Goal: Information Seeking & Learning: Understand process/instructions

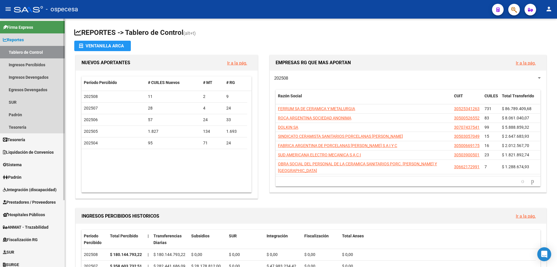
click at [24, 38] on span "Reportes" at bounding box center [13, 40] width 21 height 6
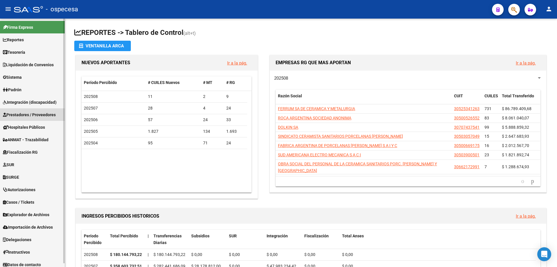
click at [25, 115] on span "Prestadores / Proveedores" at bounding box center [29, 114] width 53 height 6
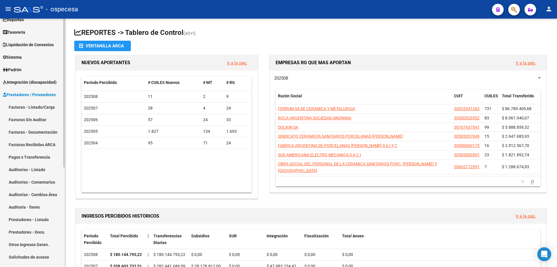
scroll to position [58, 0]
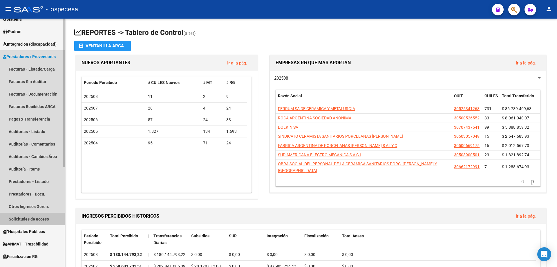
click at [37, 219] on link "Solicitudes de acceso" at bounding box center [32, 219] width 65 height 12
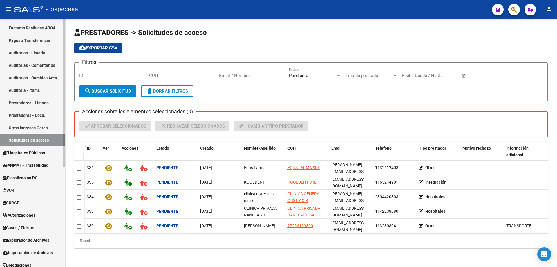
scroll to position [166, 0]
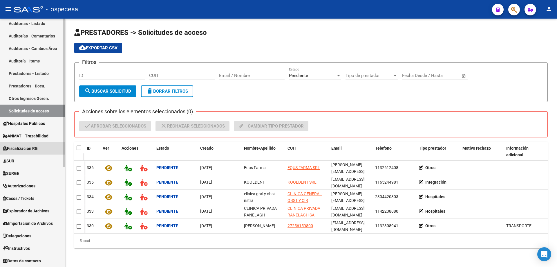
click at [33, 147] on span "Fiscalización RG" at bounding box center [20, 148] width 35 height 6
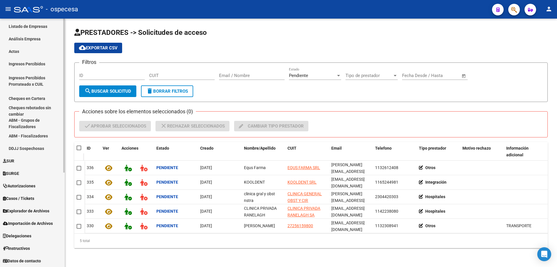
scroll to position [151, 0]
click at [23, 251] on span "Instructivos" at bounding box center [16, 248] width 27 height 6
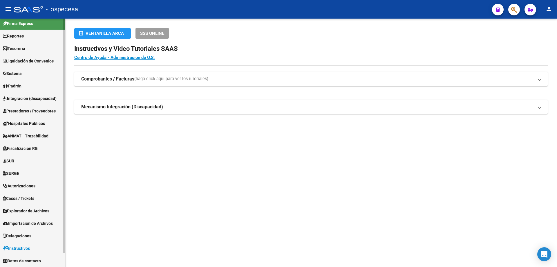
scroll to position [4, 0]
click at [163, 79] on span "(haga click aquí para ver los tutoriales)" at bounding box center [171, 79] width 74 height 6
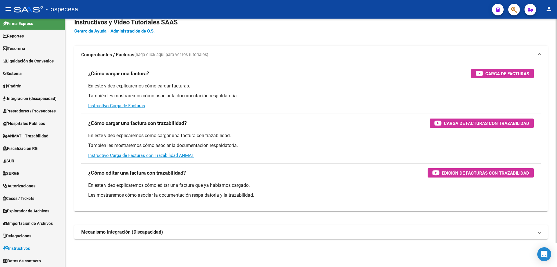
scroll to position [0, 0]
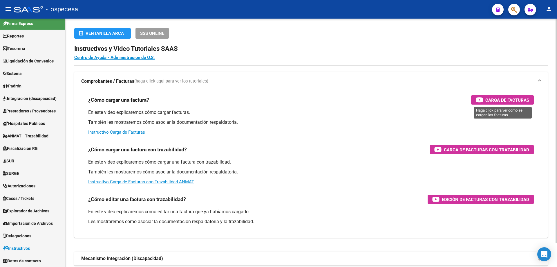
click at [501, 98] on span "Carga de Facturas" at bounding box center [508, 99] width 44 height 7
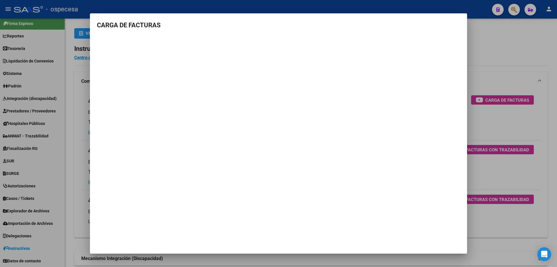
click at [529, 44] on div at bounding box center [278, 133] width 557 height 267
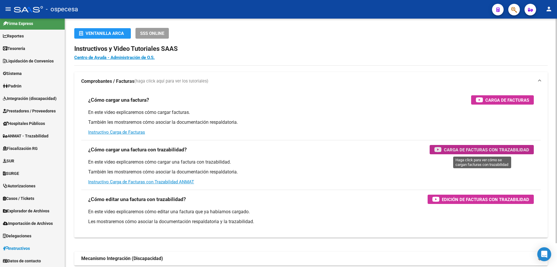
click at [486, 148] on span "Carga de Facturas con Trazabilidad" at bounding box center [486, 149] width 85 height 7
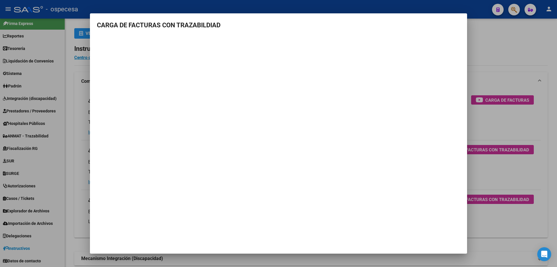
click at [502, 38] on div at bounding box center [278, 133] width 557 height 267
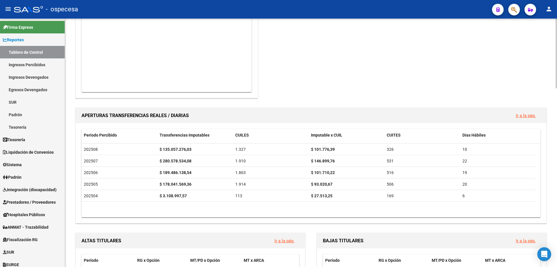
scroll to position [406, 0]
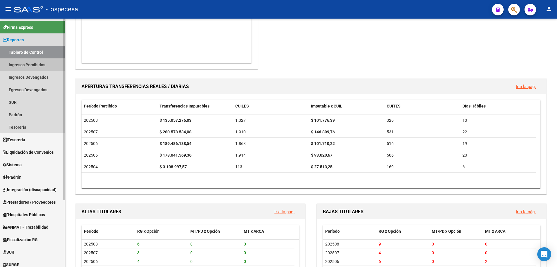
click at [0, 69] on link "Ingresos Percibidos" at bounding box center [32, 64] width 65 height 12
